Goal: Use online tool/utility

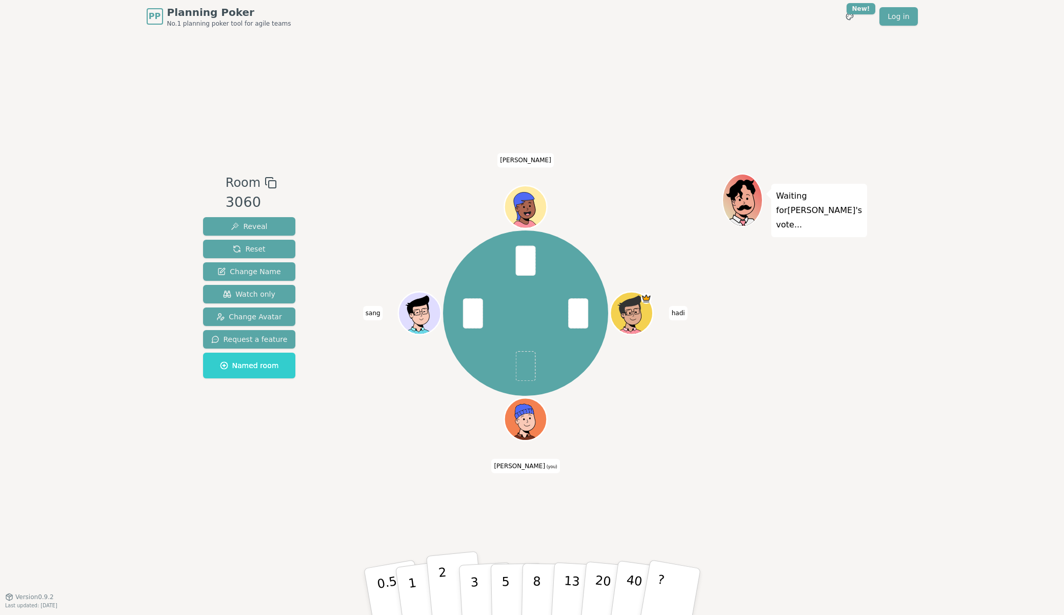
click at [451, 584] on button "2" at bounding box center [455, 592] width 58 height 82
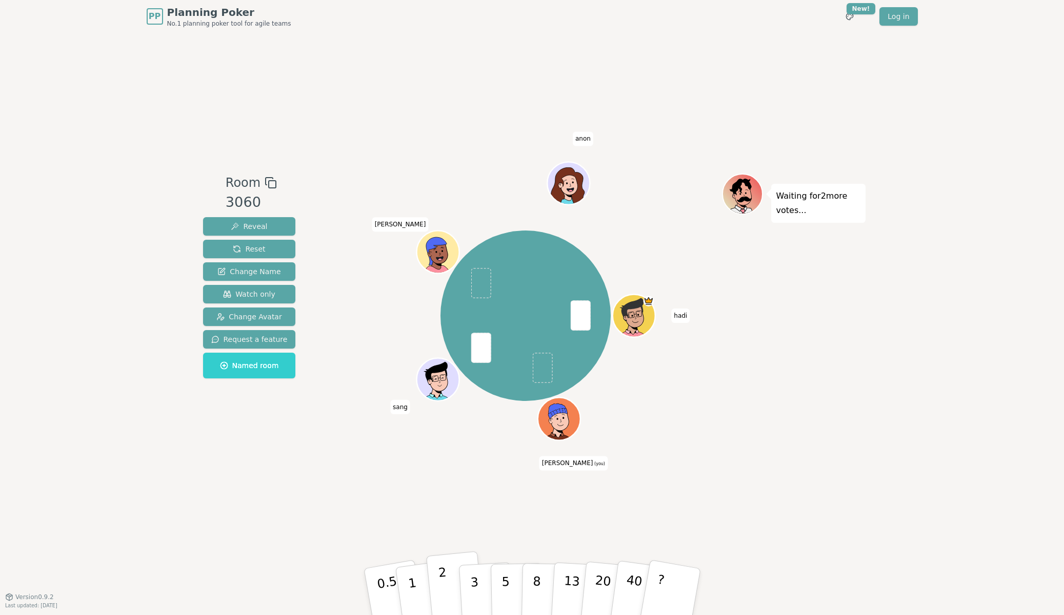
click at [443, 589] on p "2" at bounding box center [444, 593] width 13 height 56
